Goal: Check status: Check status

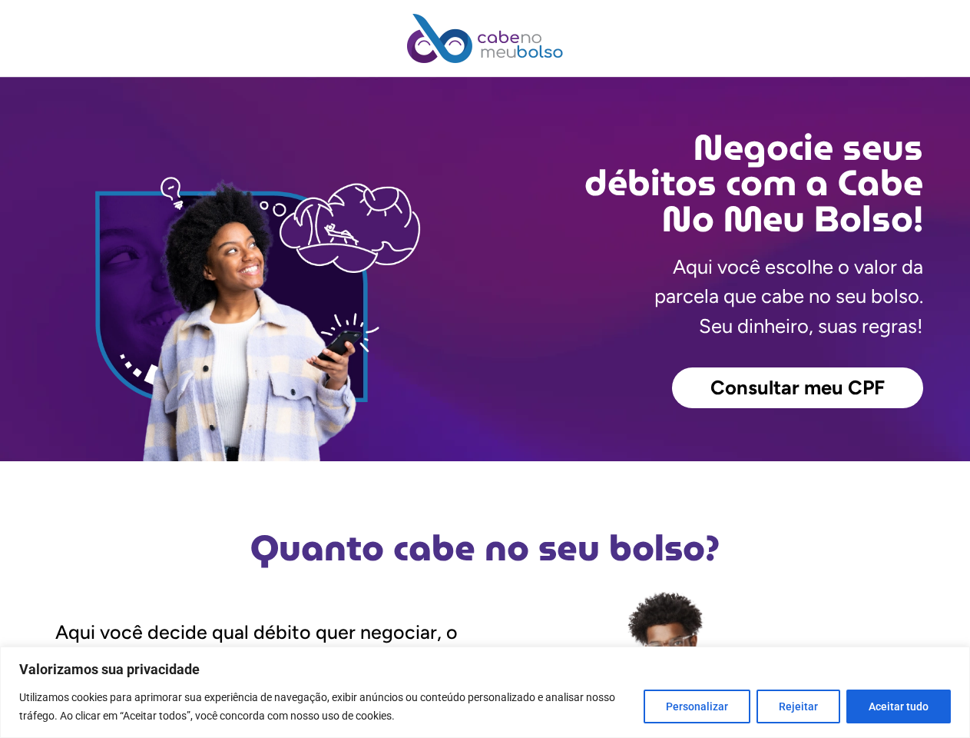
click at [486, 369] on div "Consultar meu CPF" at bounding box center [705, 387] width 438 height 41
click at [701, 706] on button "Personalizar" at bounding box center [697, 706] width 107 height 34
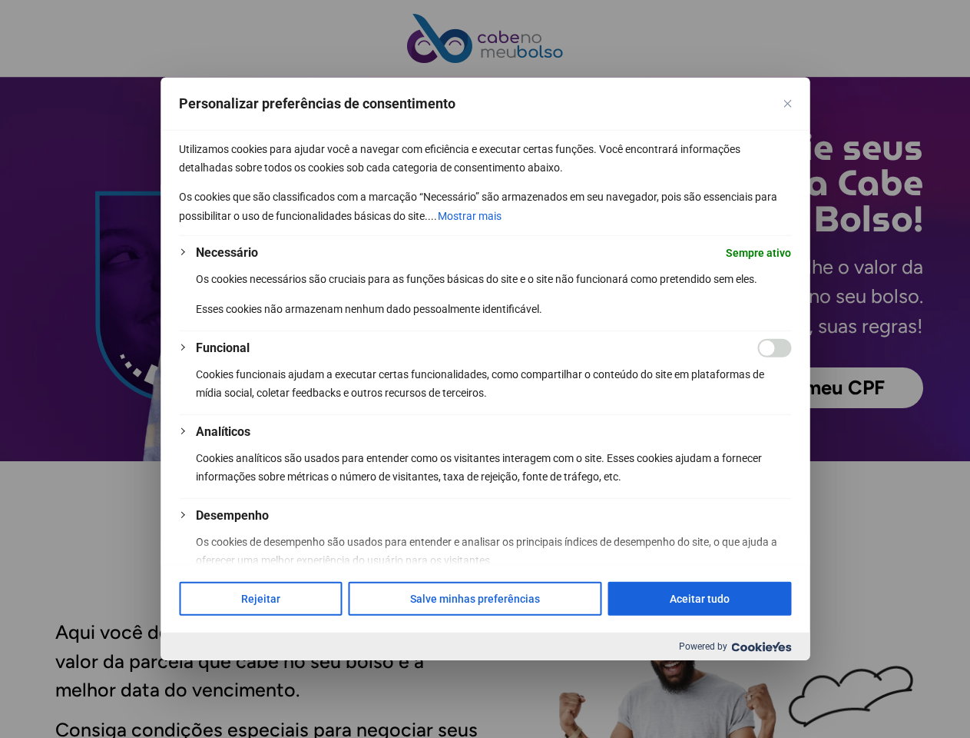
click at [799, 706] on div at bounding box center [485, 369] width 970 height 738
click at [899, 706] on div at bounding box center [485, 369] width 970 height 738
